Goal: Information Seeking & Learning: Understand process/instructions

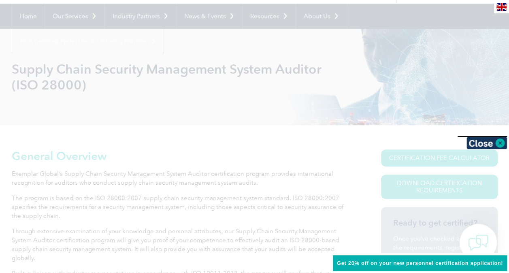
scroll to position [73, 0]
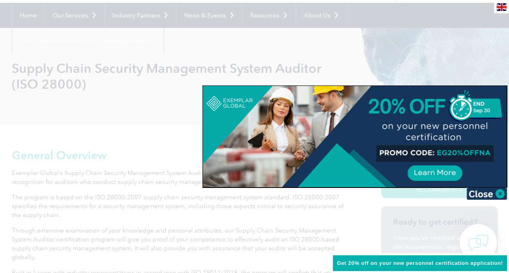
click at [89, 124] on div at bounding box center [254, 136] width 509 height 273
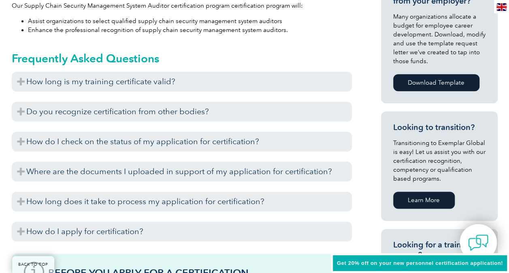
scroll to position [407, 0]
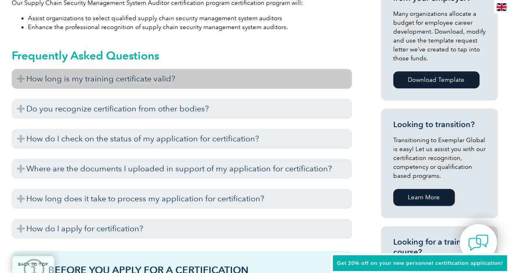
click at [265, 72] on h3 "How long is my training certificate valid?" at bounding box center [182, 79] width 340 height 20
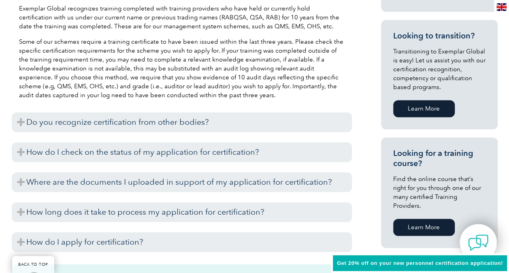
scroll to position [497, 0]
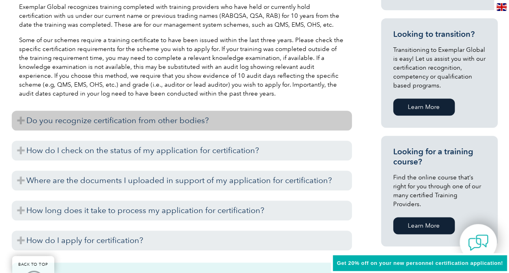
click at [272, 110] on h3 "Do you recognize certification from other bodies?" at bounding box center [182, 120] width 340 height 20
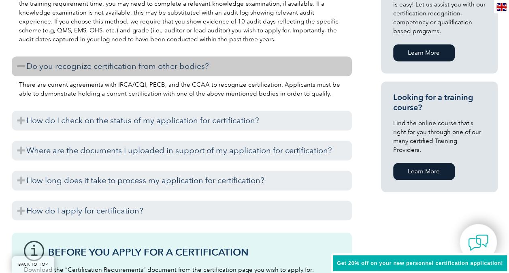
scroll to position [596, 0]
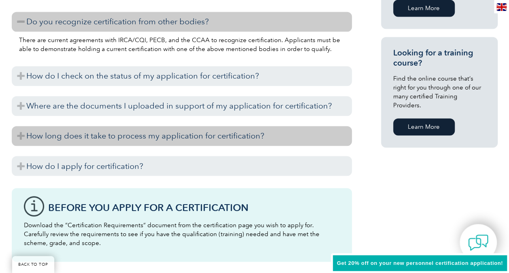
click at [258, 126] on h3 "How long does it take to process my application for certification?" at bounding box center [182, 136] width 340 height 20
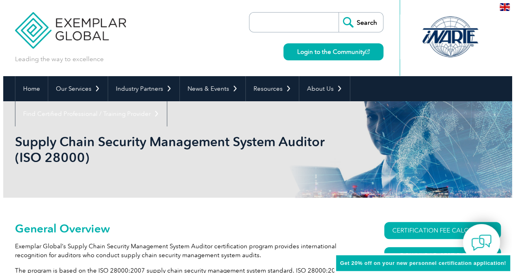
scroll to position [81, 0]
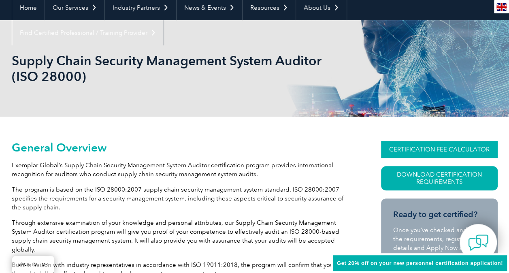
click at [454, 149] on link "CERTIFICATION FEE CALCULATOR" at bounding box center [439, 149] width 117 height 17
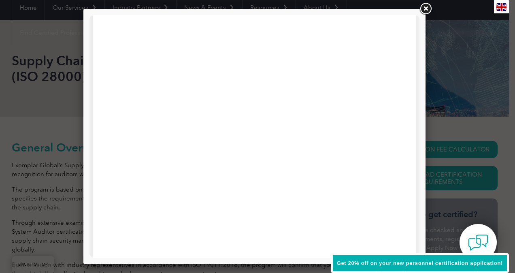
scroll to position [0, 0]
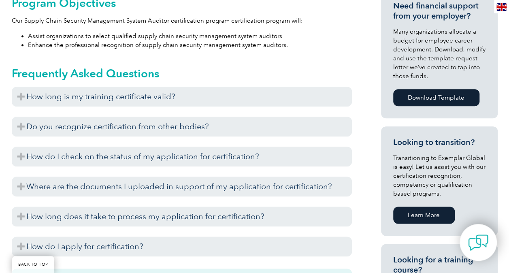
scroll to position [390, 0]
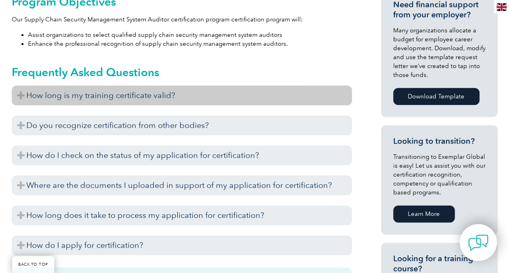
click at [271, 85] on h3 "How long is my training certificate valid?" at bounding box center [182, 95] width 340 height 20
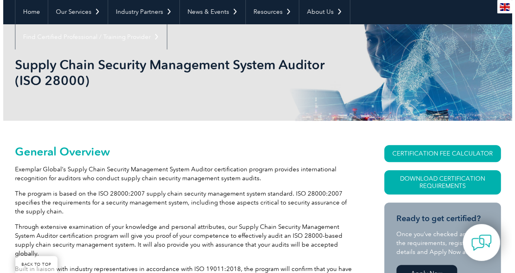
scroll to position [75, 0]
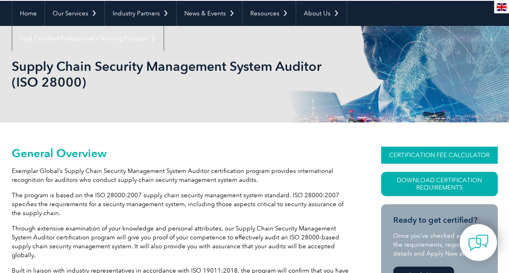
click at [434, 156] on link "CERTIFICATION FEE CALCULATOR" at bounding box center [439, 154] width 117 height 17
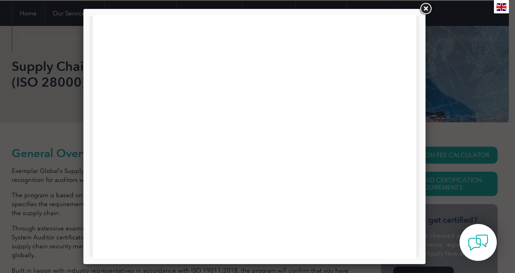
scroll to position [0, 0]
